Goal: Task Accomplishment & Management: Use online tool/utility

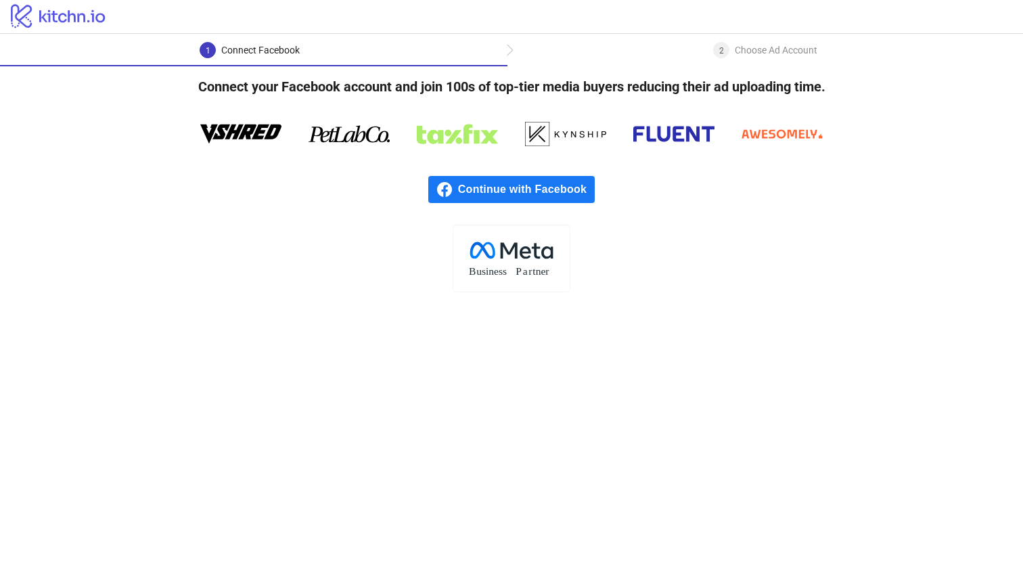
click at [587, 178] on span "Continue with Facebook" at bounding box center [526, 189] width 137 height 27
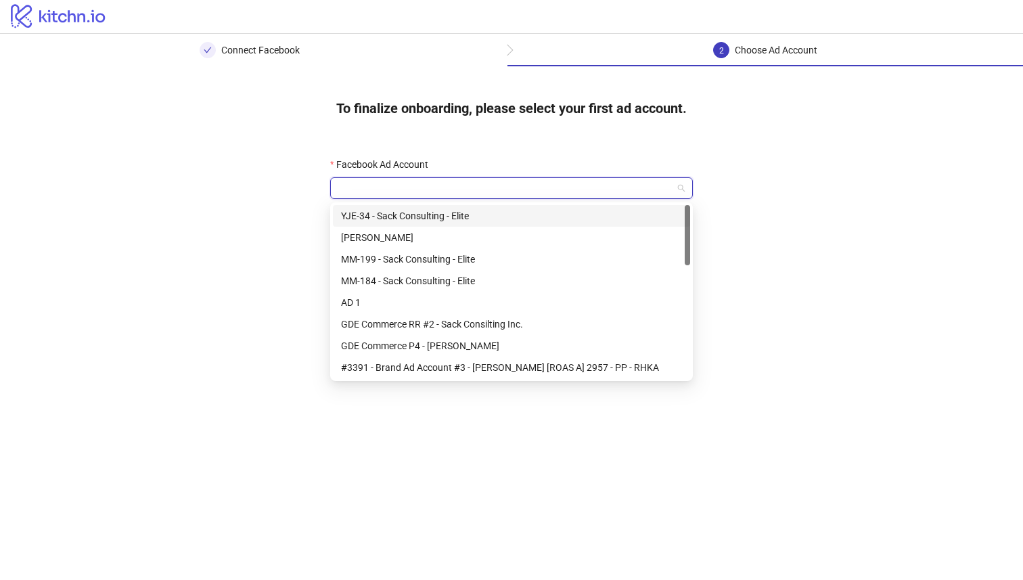
click at [588, 193] on input "Facebook Ad Account" at bounding box center [505, 188] width 334 height 20
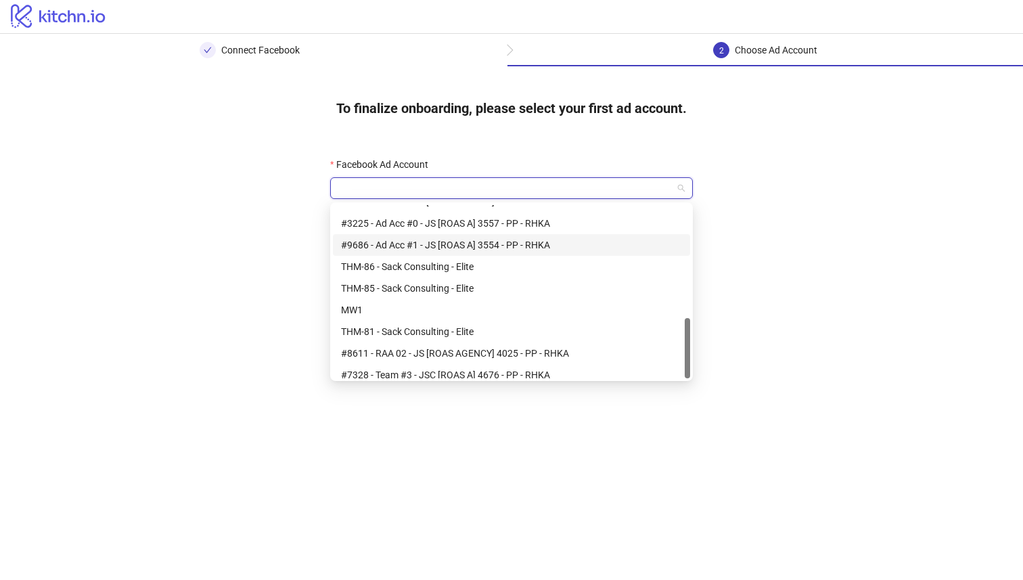
scroll to position [325, 0]
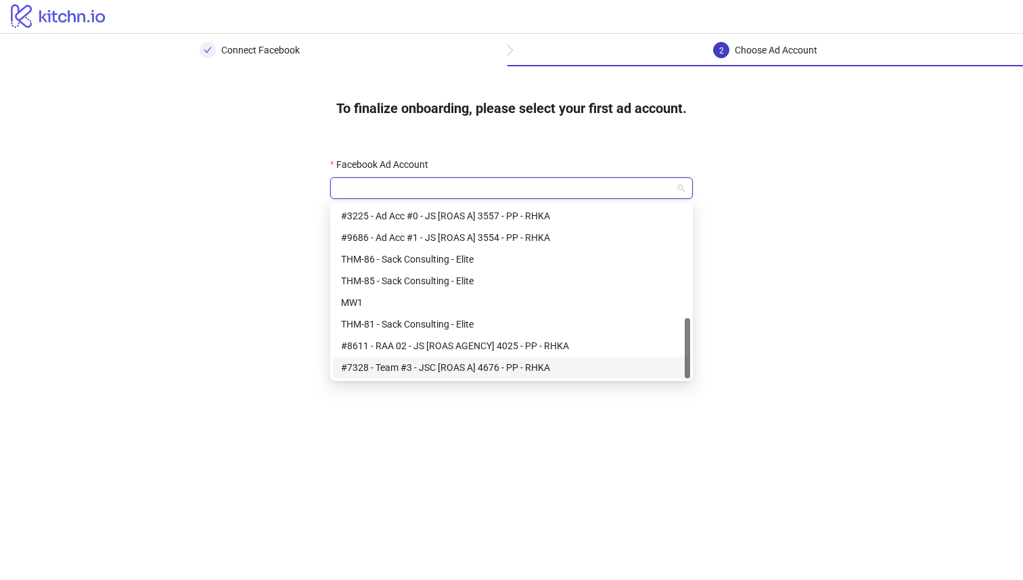
click at [512, 368] on div "#7328 - Team #3 - JSC [ROAS A] 4676 - PP - RHKA" at bounding box center [511, 367] width 341 height 15
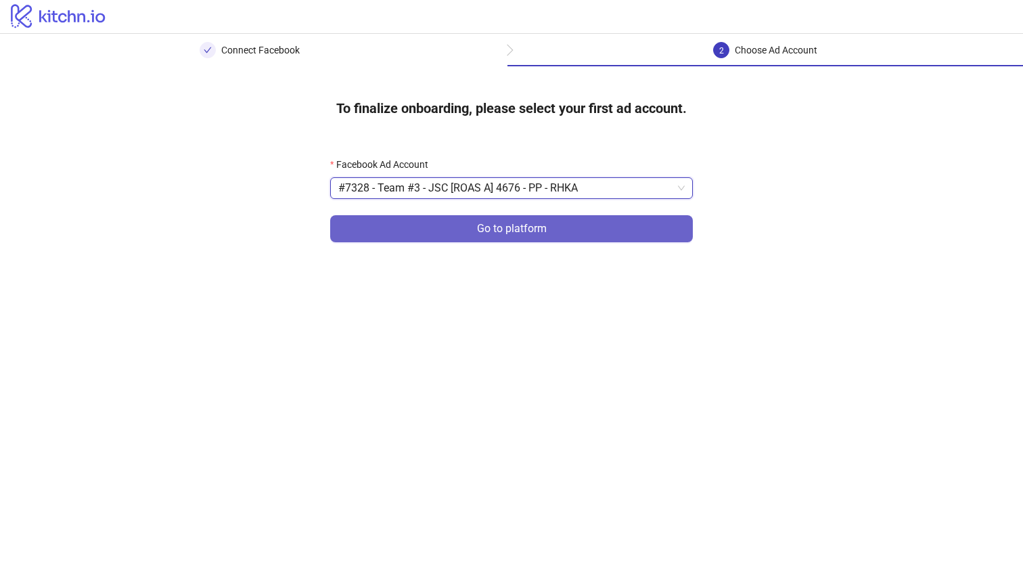
click at [535, 232] on span "Go to platform" at bounding box center [512, 229] width 70 height 12
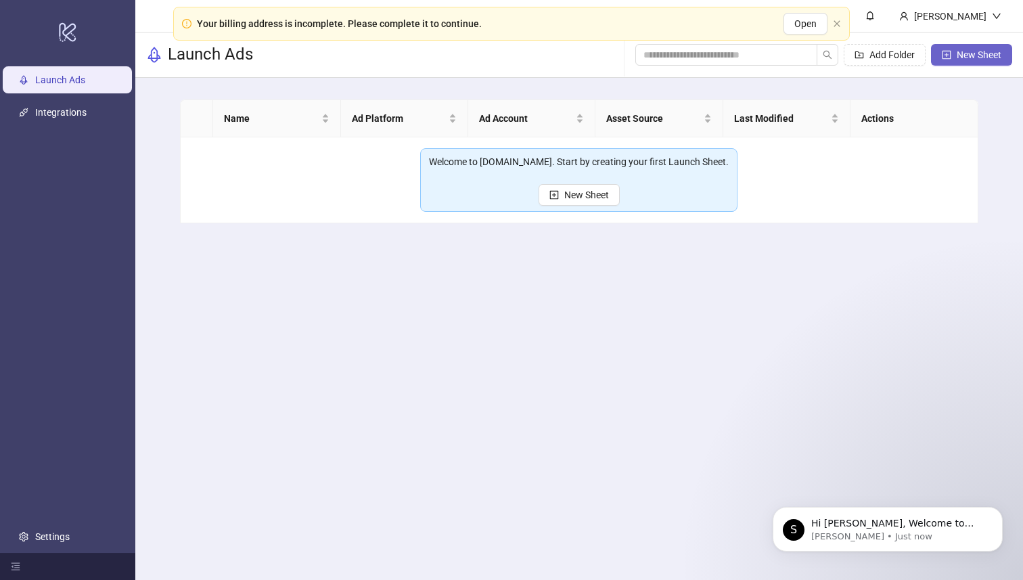
click at [959, 49] on span "New Sheet" at bounding box center [979, 54] width 45 height 11
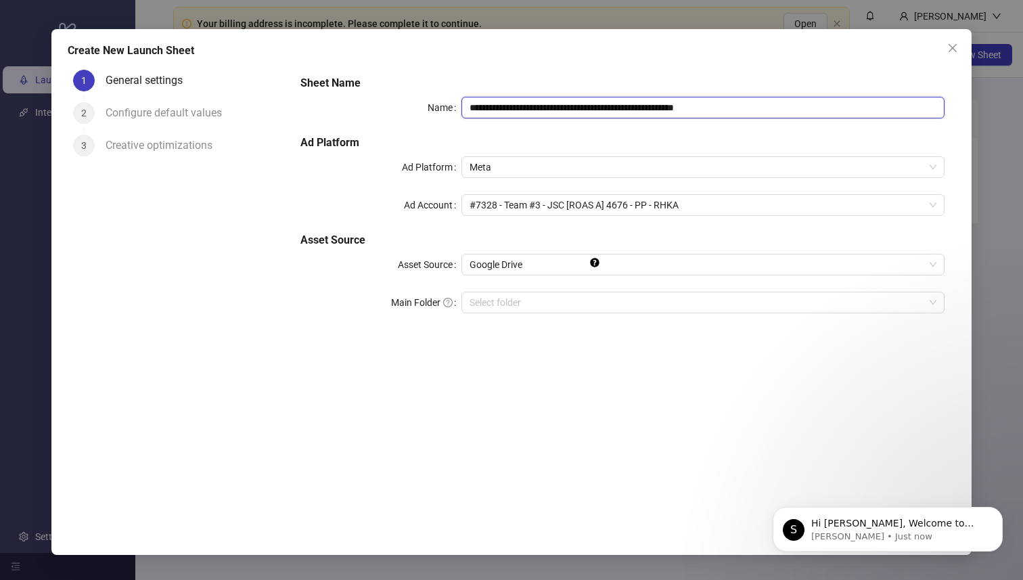
click at [642, 102] on input "**********" at bounding box center [703, 108] width 483 height 22
type input "**********"
click at [596, 136] on h5 "Ad Platform" at bounding box center [623, 143] width 645 height 16
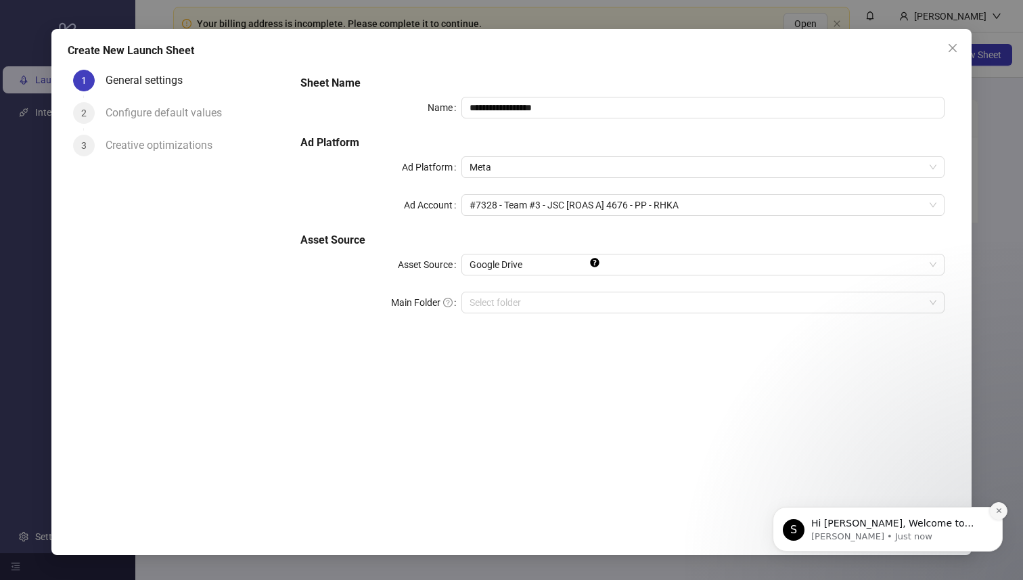
click at [994, 510] on button "Dismiss notification" at bounding box center [999, 511] width 18 height 18
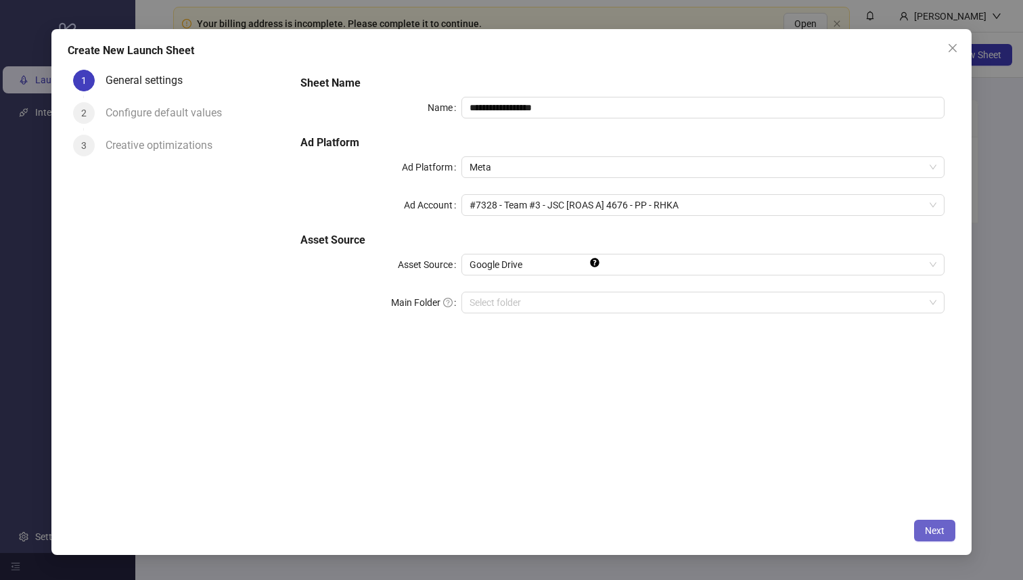
click at [932, 537] on button "Next" at bounding box center [935, 531] width 41 height 22
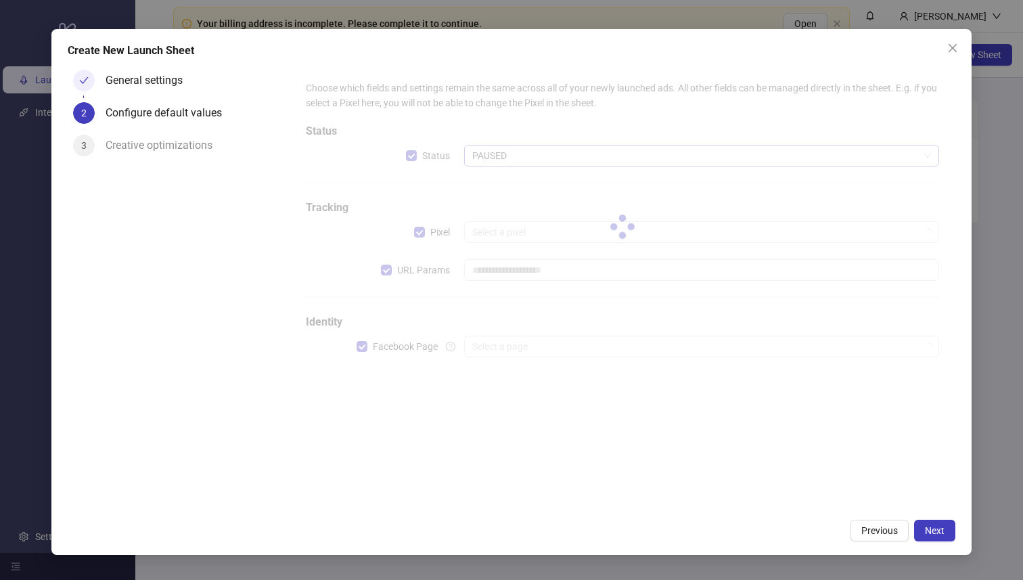
type input "**********"
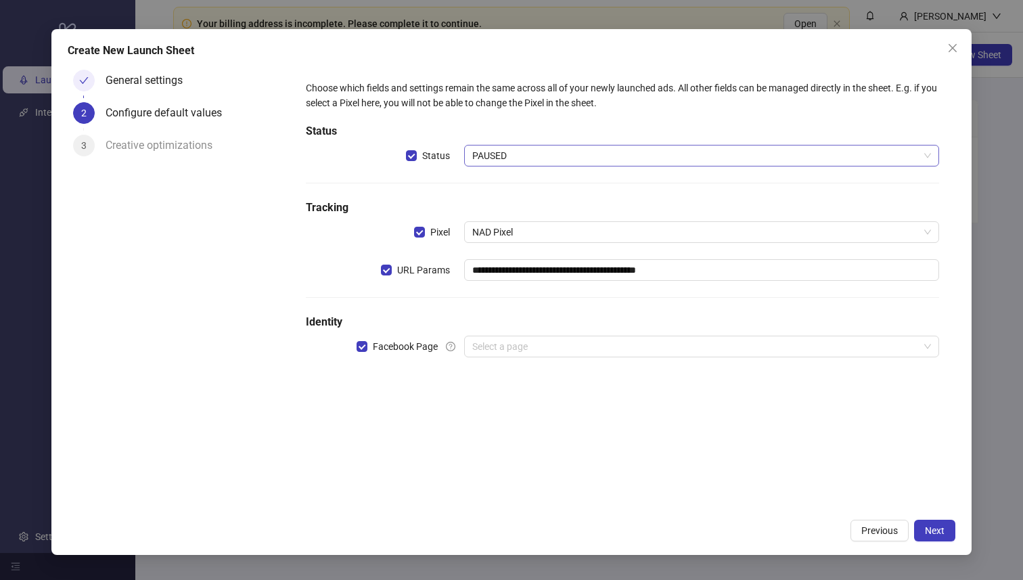
click at [530, 148] on span "PAUSED" at bounding box center [701, 156] width 459 height 20
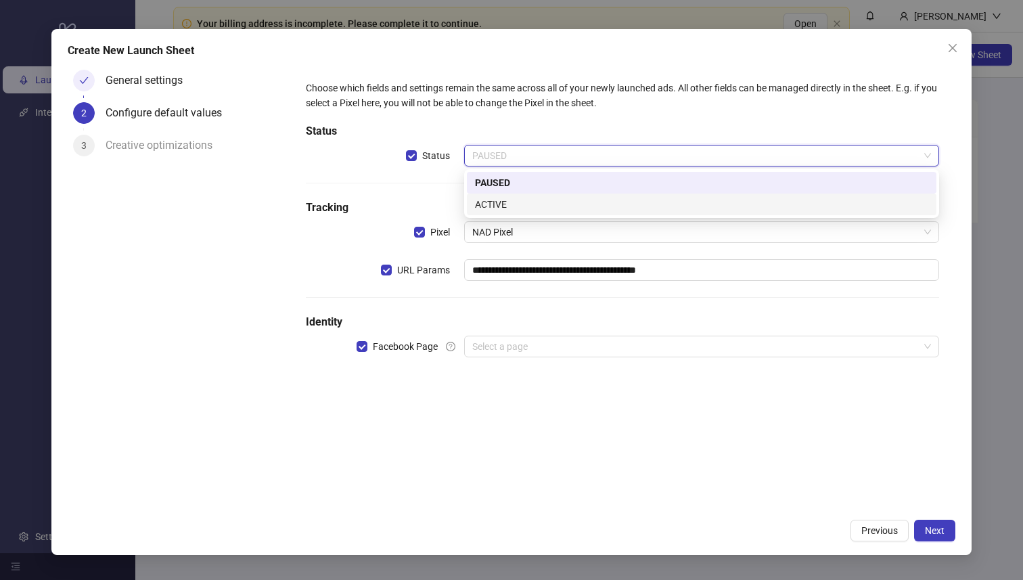
click at [510, 200] on div "ACTIVE" at bounding box center [702, 204] width 454 height 15
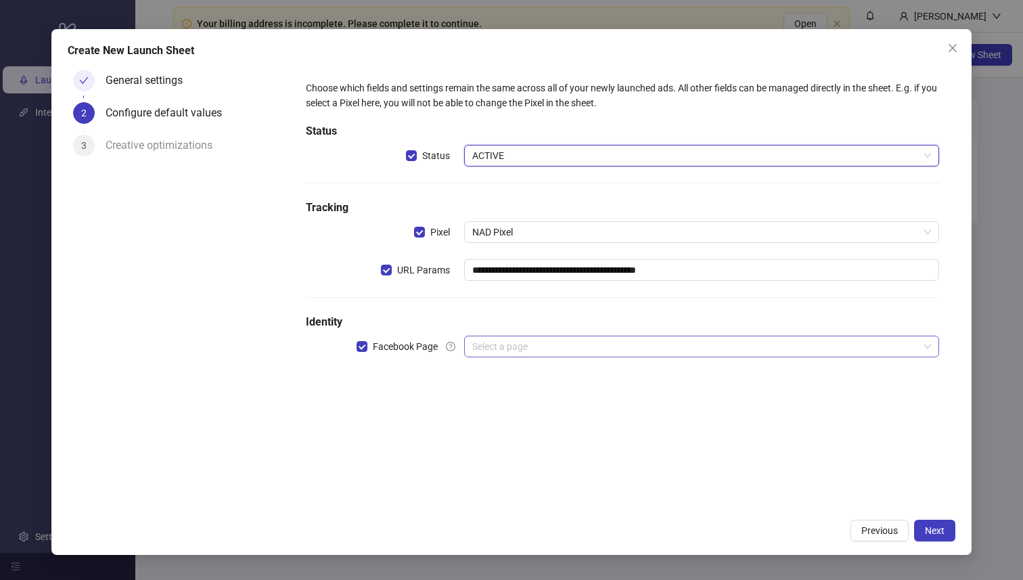
click at [509, 349] on input "search" at bounding box center [695, 346] width 447 height 20
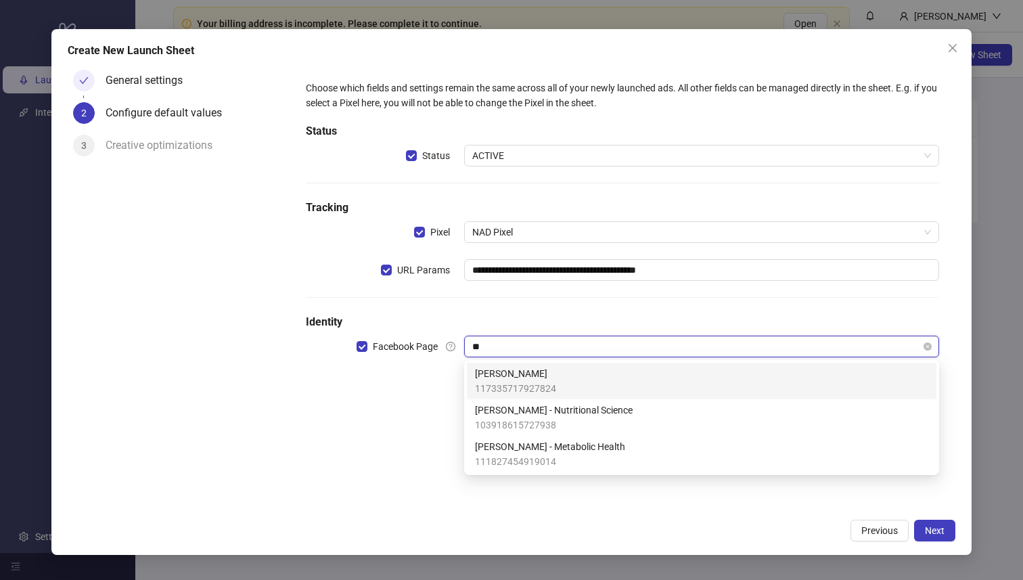
type input "***"
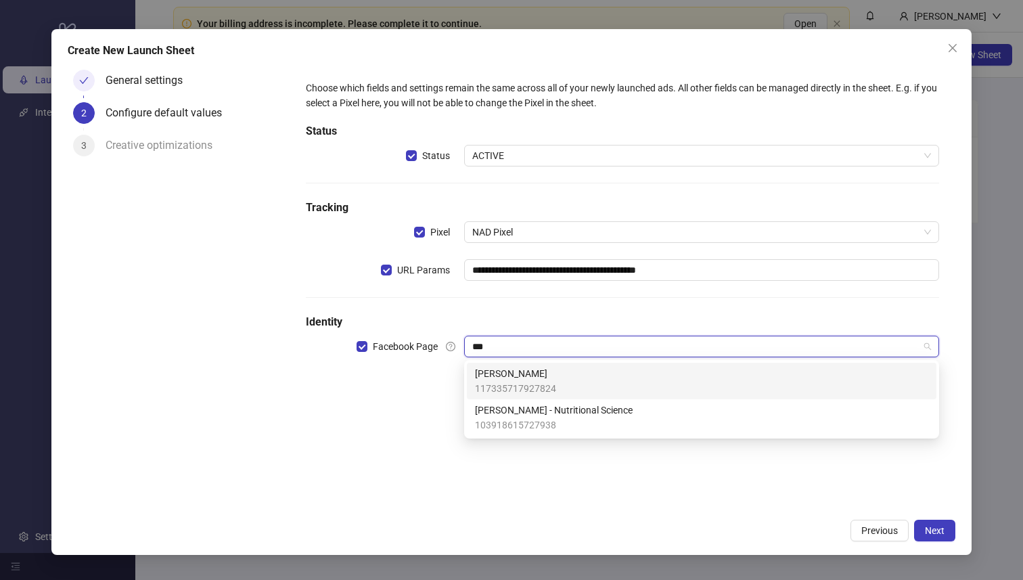
click at [510, 378] on span "Dr. Elena Marquez - Renewal" at bounding box center [515, 373] width 81 height 15
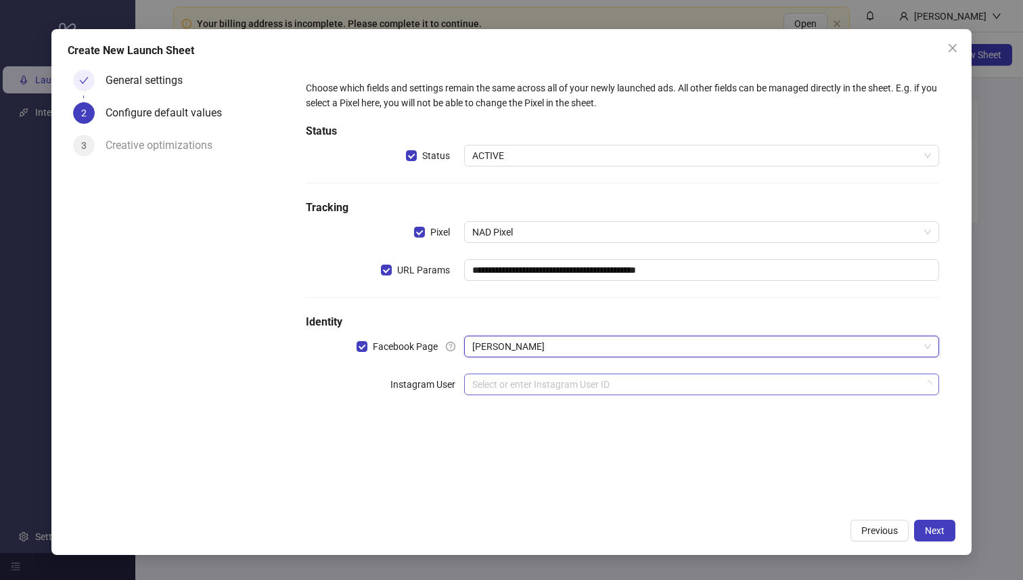
click at [682, 384] on input "search" at bounding box center [695, 384] width 447 height 20
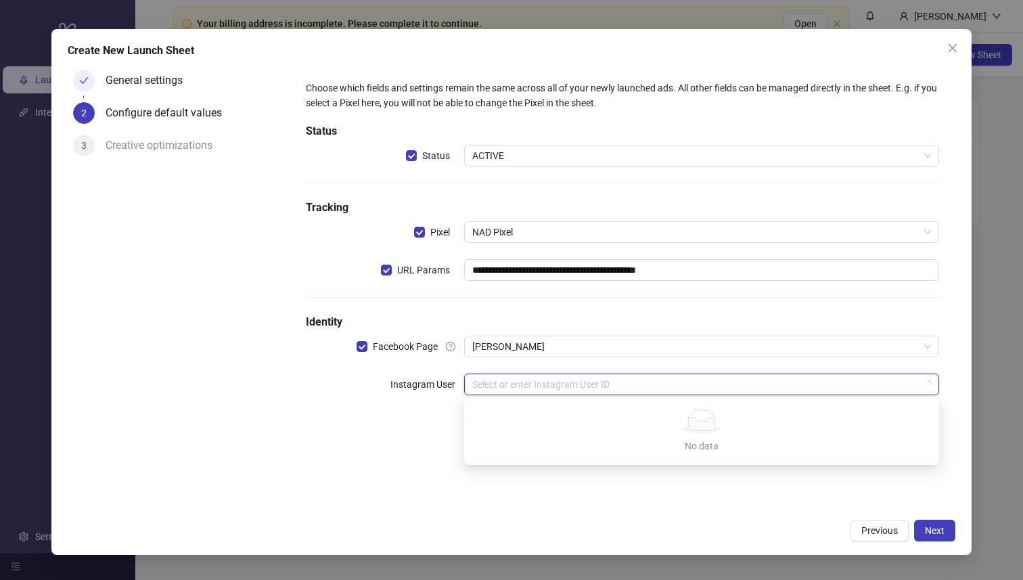
click at [681, 384] on input "search" at bounding box center [695, 384] width 447 height 20
click at [681, 375] on input "search" at bounding box center [695, 384] width 447 height 20
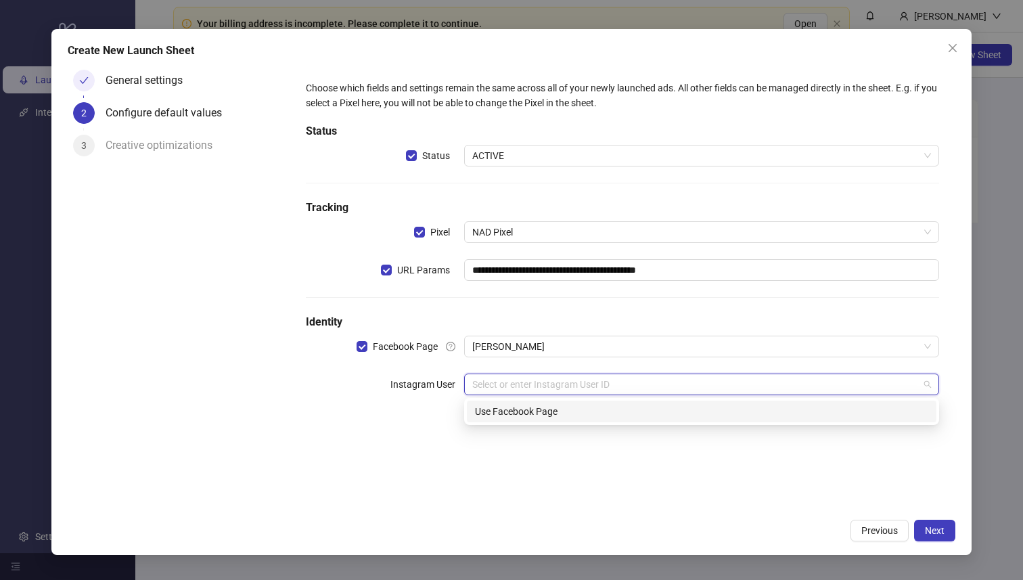
click at [676, 389] on input "search" at bounding box center [695, 384] width 447 height 20
click at [666, 411] on div "Use Facebook Page" at bounding box center [702, 411] width 454 height 15
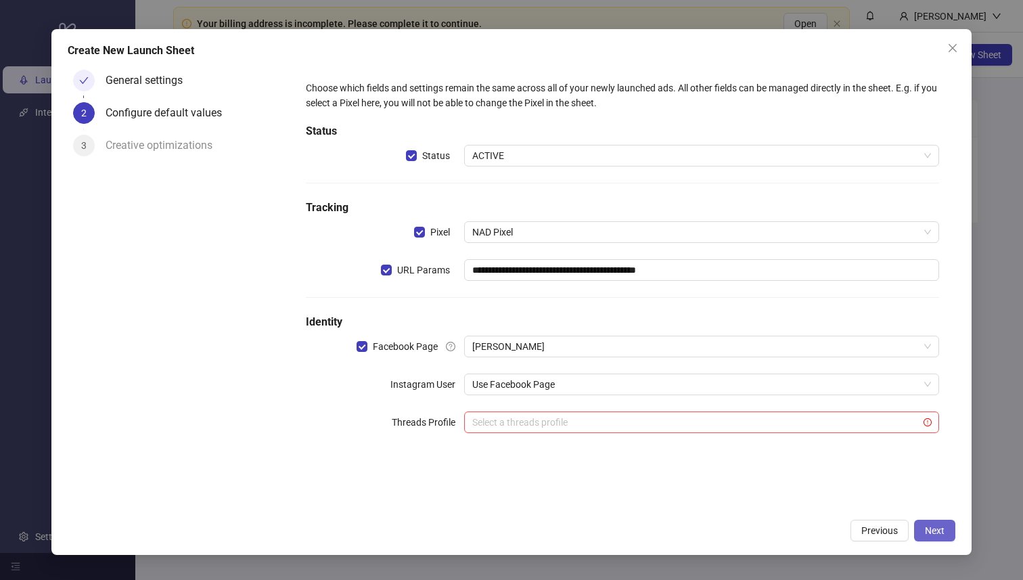
click at [932, 532] on span "Next" at bounding box center [935, 530] width 20 height 11
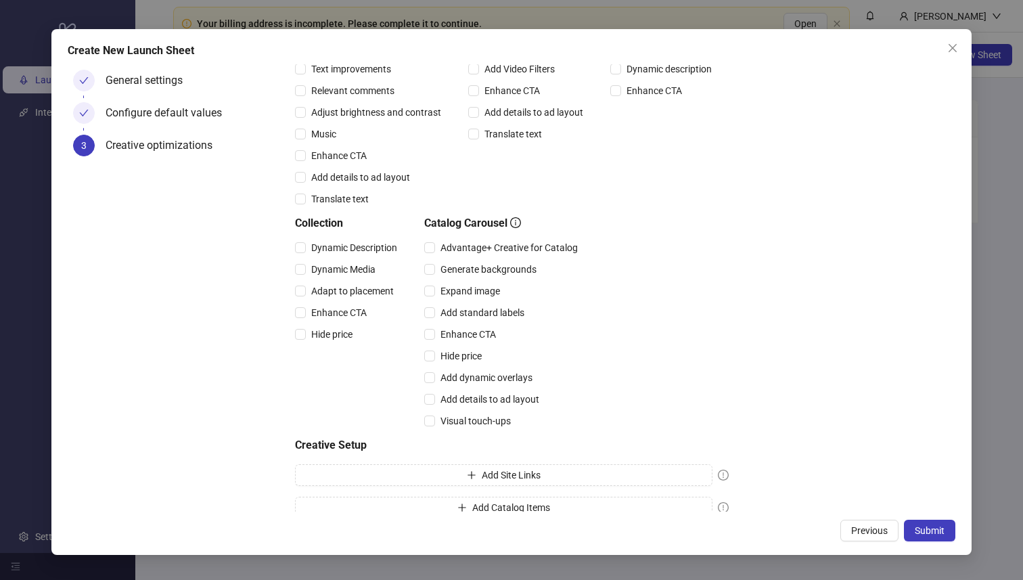
scroll to position [242, 0]
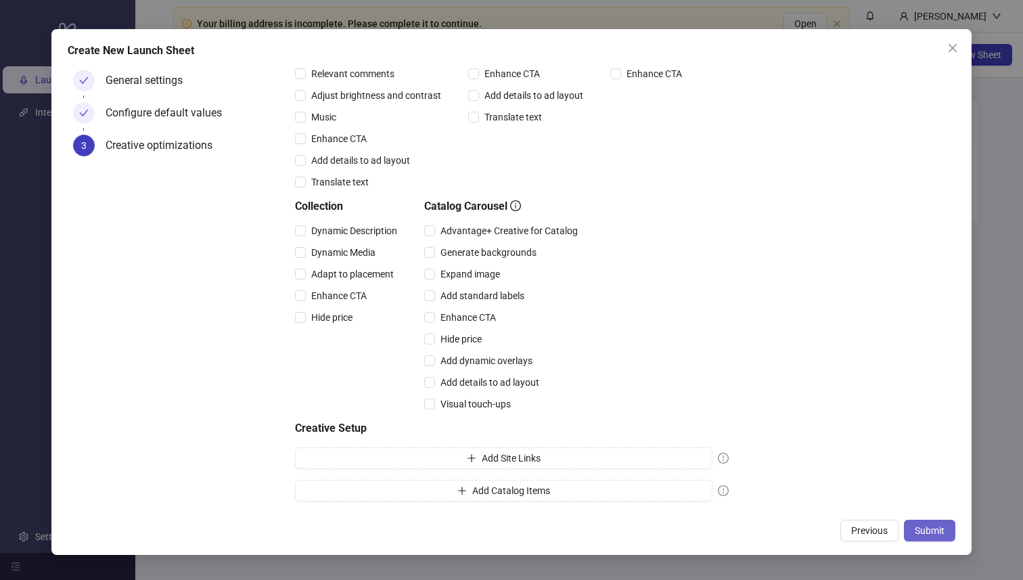
click at [942, 529] on span "Submit" at bounding box center [930, 530] width 30 height 11
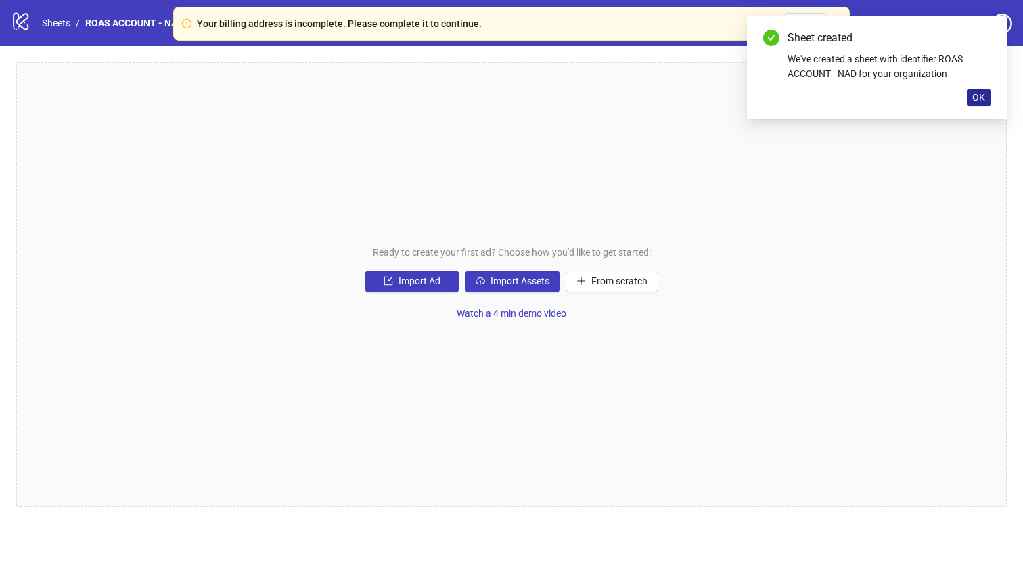
click at [974, 103] on button "OK" at bounding box center [979, 97] width 24 height 16
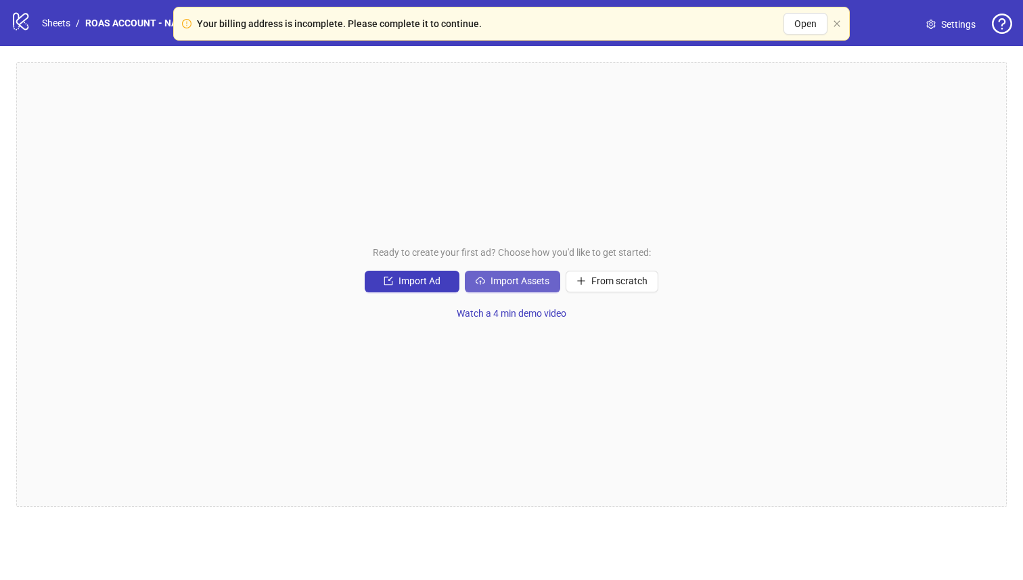
click at [493, 279] on span "Import Assets" at bounding box center [520, 281] width 59 height 11
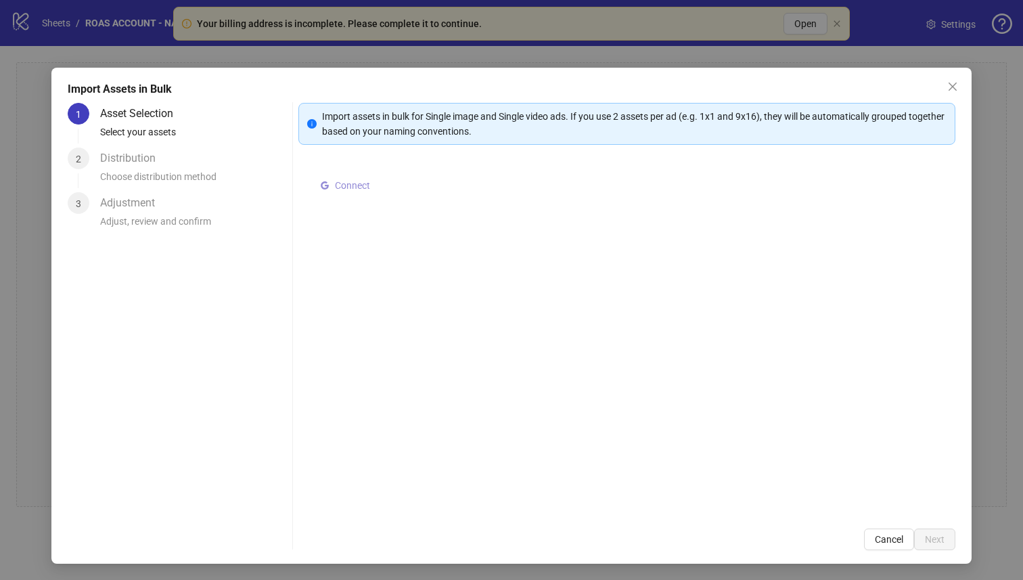
click at [335, 185] on span "Connect" at bounding box center [352, 185] width 35 height 11
click at [397, 187] on span "Select multiple assets to import" at bounding box center [405, 188] width 131 height 11
click at [475, 196] on button "Select multiple assets to import" at bounding box center [398, 188] width 167 height 22
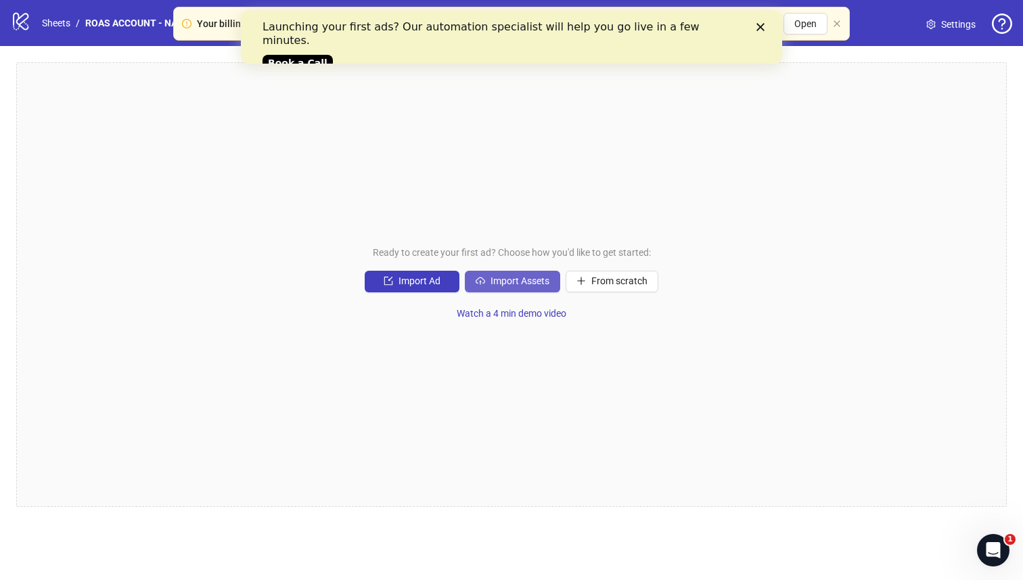
click at [539, 286] on span "Import Assets" at bounding box center [520, 281] width 59 height 11
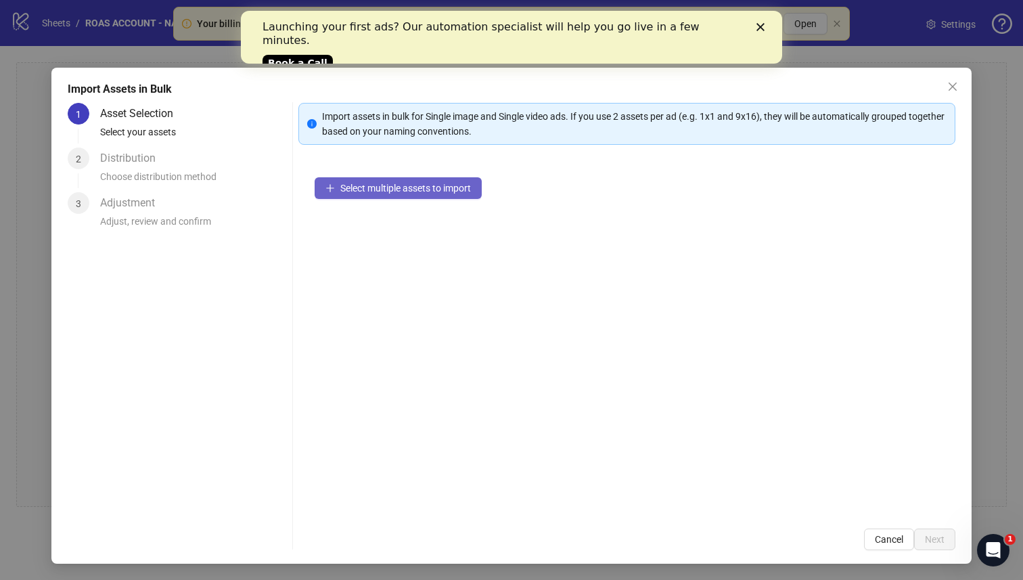
click at [422, 185] on span "Select multiple assets to import" at bounding box center [405, 188] width 131 height 11
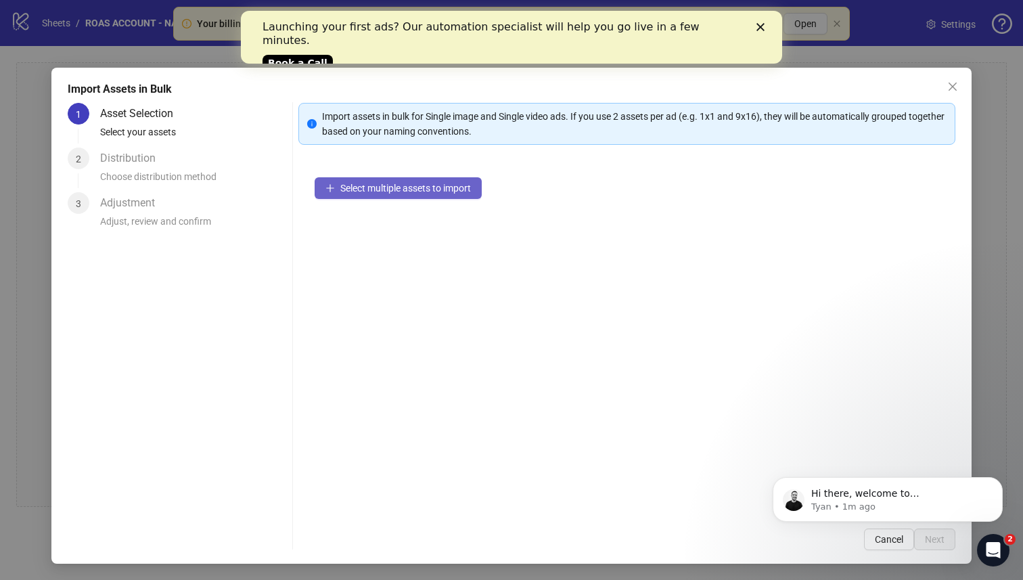
click at [446, 181] on button "Select multiple assets to import" at bounding box center [398, 188] width 167 height 22
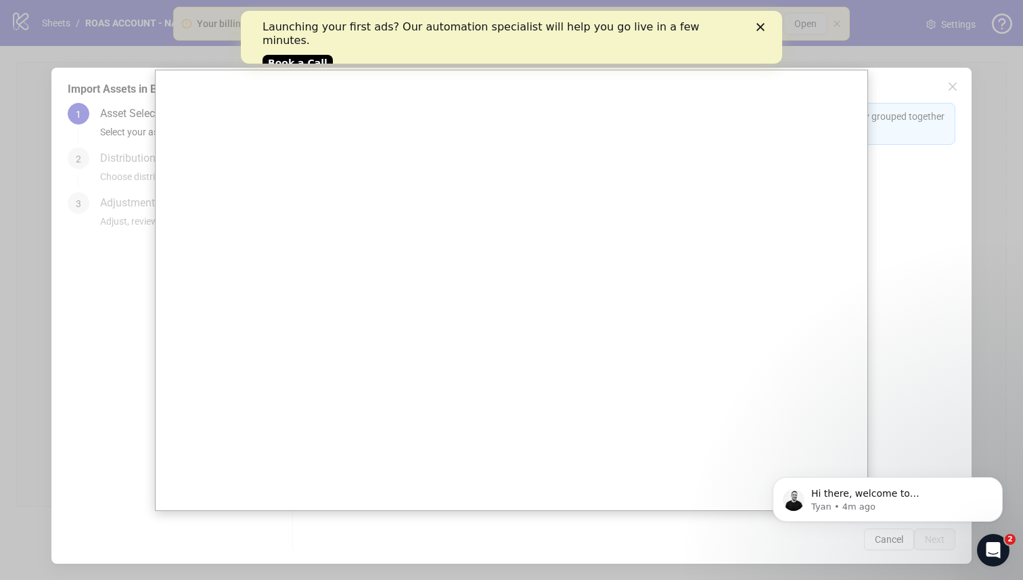
click at [766, 28] on div "Close" at bounding box center [764, 27] width 14 height 8
